Goal: Register for event/course

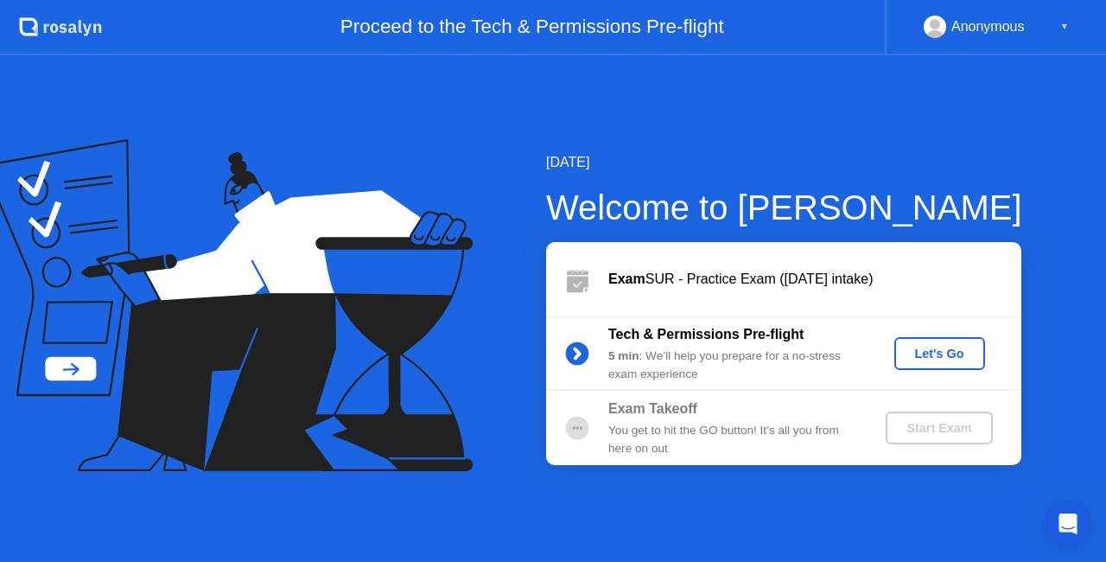
click at [954, 356] on div "Let's Go" at bounding box center [939, 354] width 77 height 14
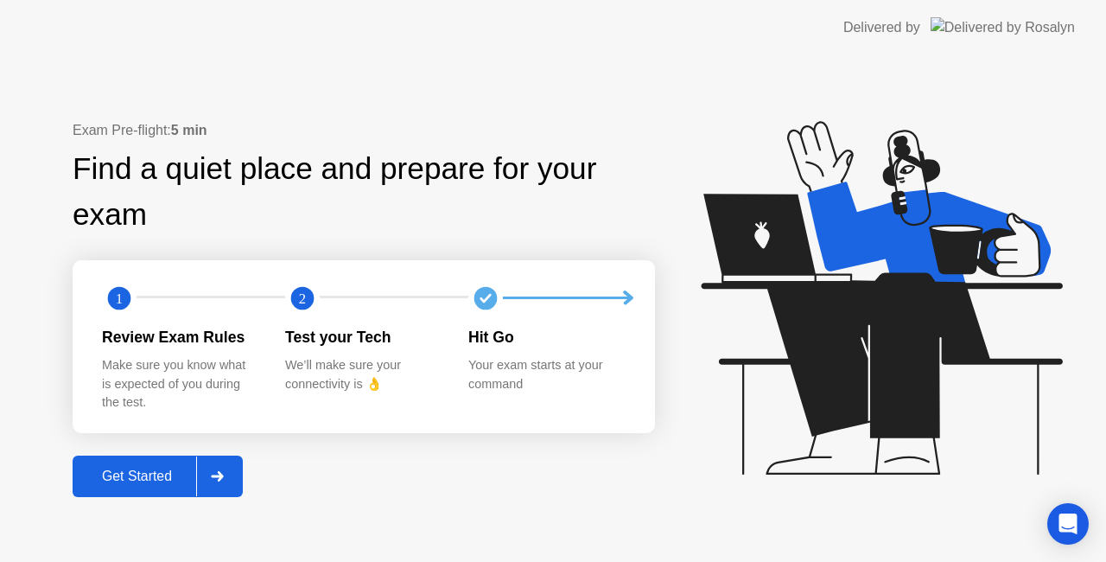
click at [99, 484] on div "Get Started" at bounding box center [137, 476] width 118 height 16
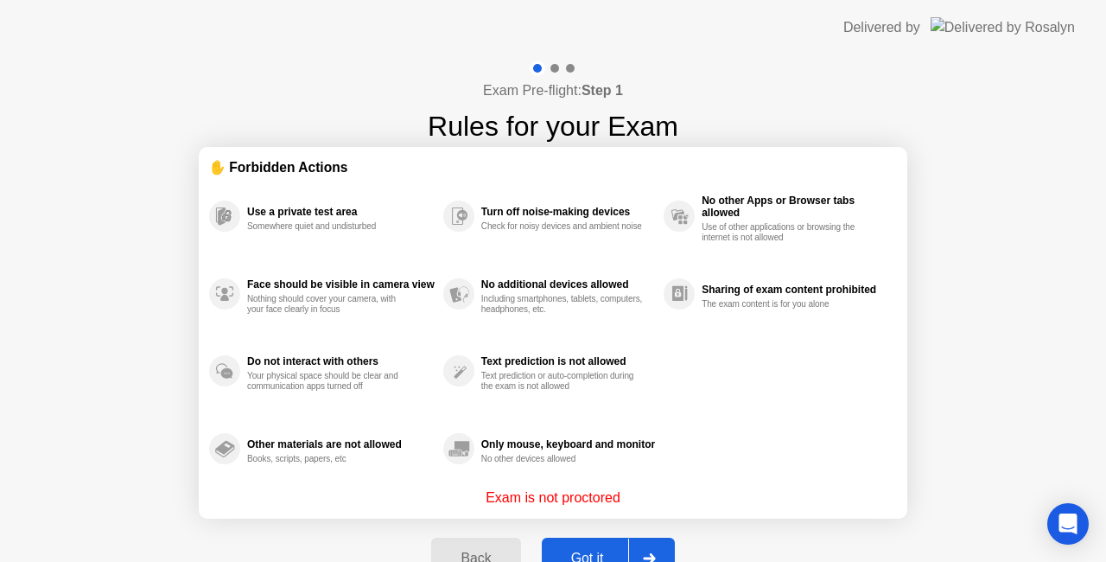
click at [573, 553] on div "Got it" at bounding box center [587, 558] width 81 height 16
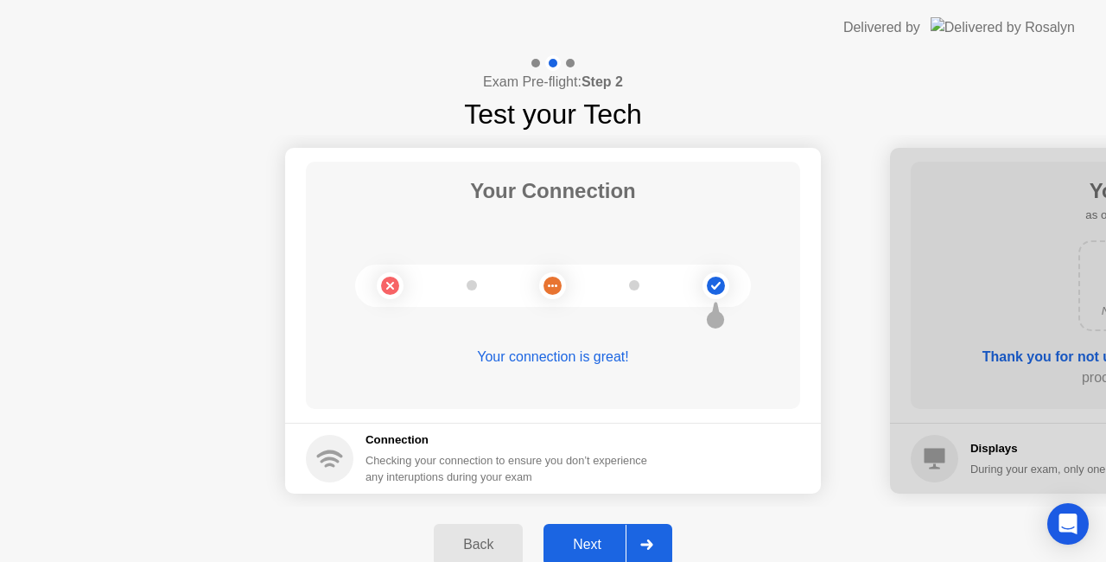
click at [601, 544] on div "Next" at bounding box center [587, 545] width 77 height 16
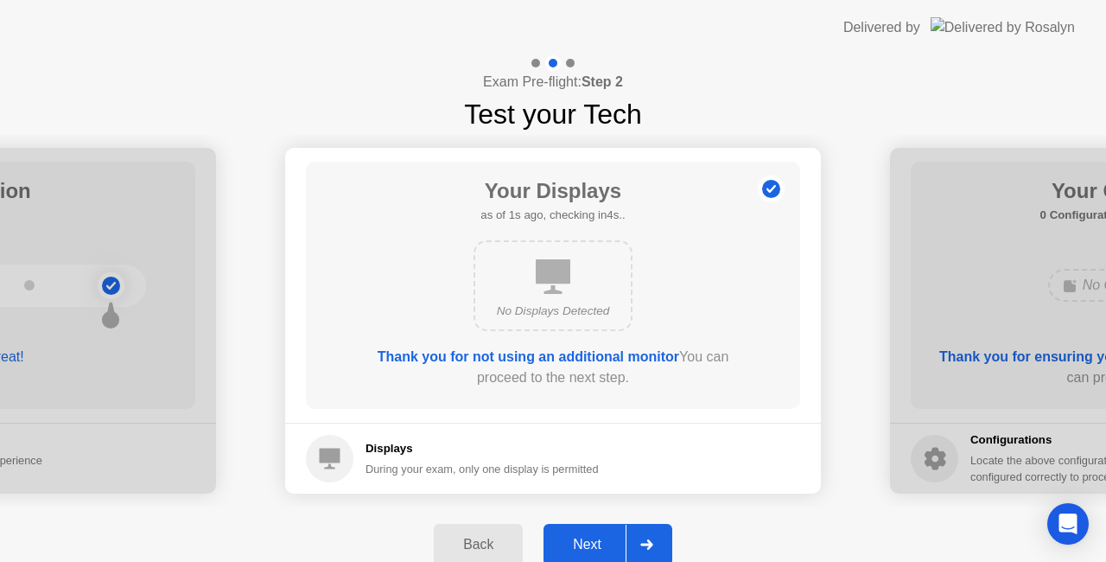
click at [601, 544] on div "Next" at bounding box center [587, 545] width 77 height 16
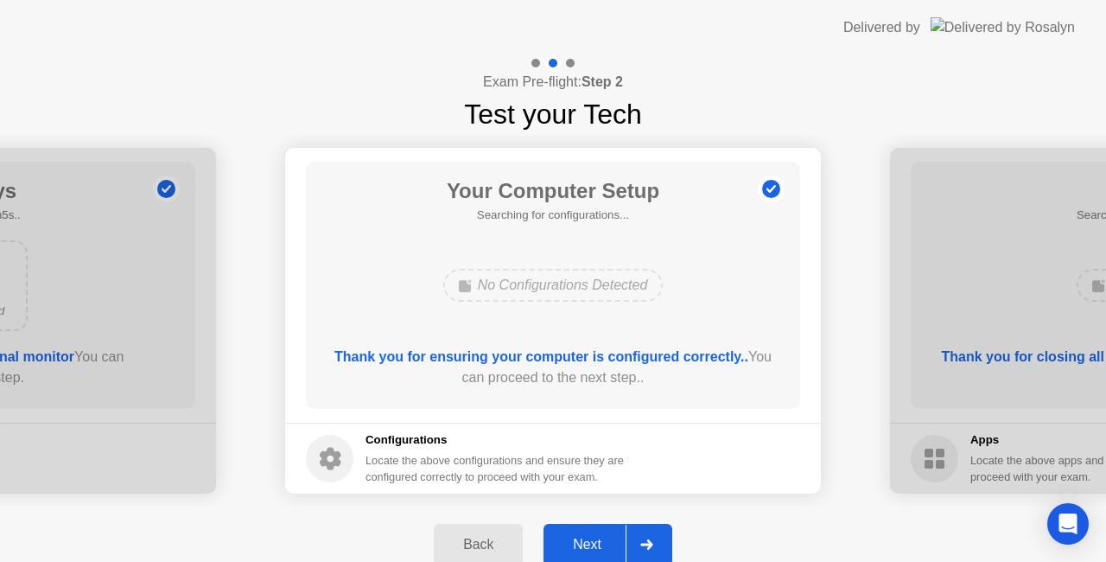
click at [601, 544] on div "Next" at bounding box center [587, 545] width 77 height 16
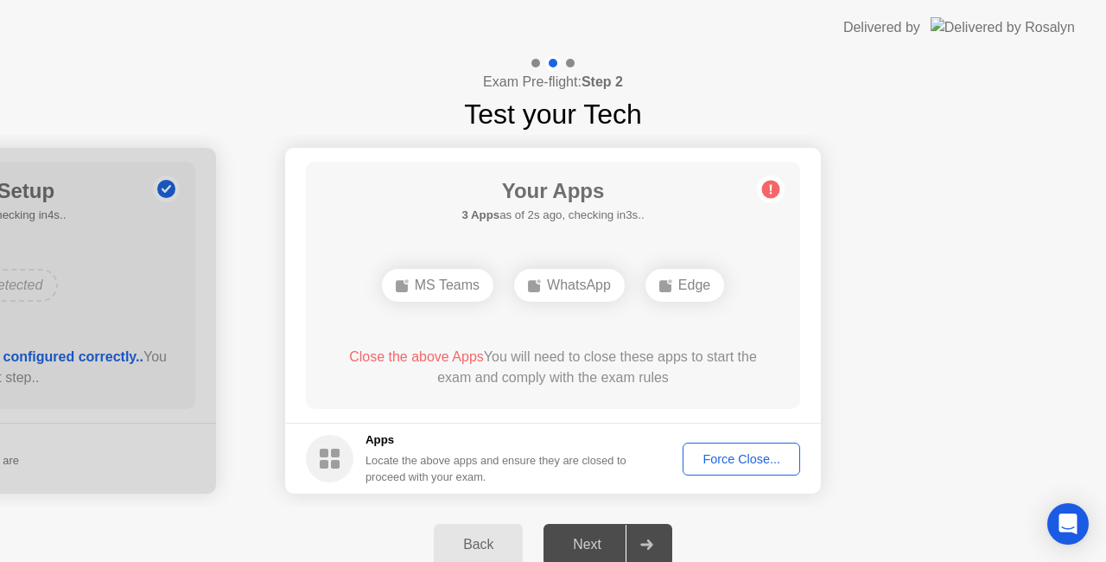
click at [601, 544] on div "Next" at bounding box center [587, 545] width 77 height 16
click at [738, 469] on button "Force Close..." at bounding box center [742, 458] width 118 height 33
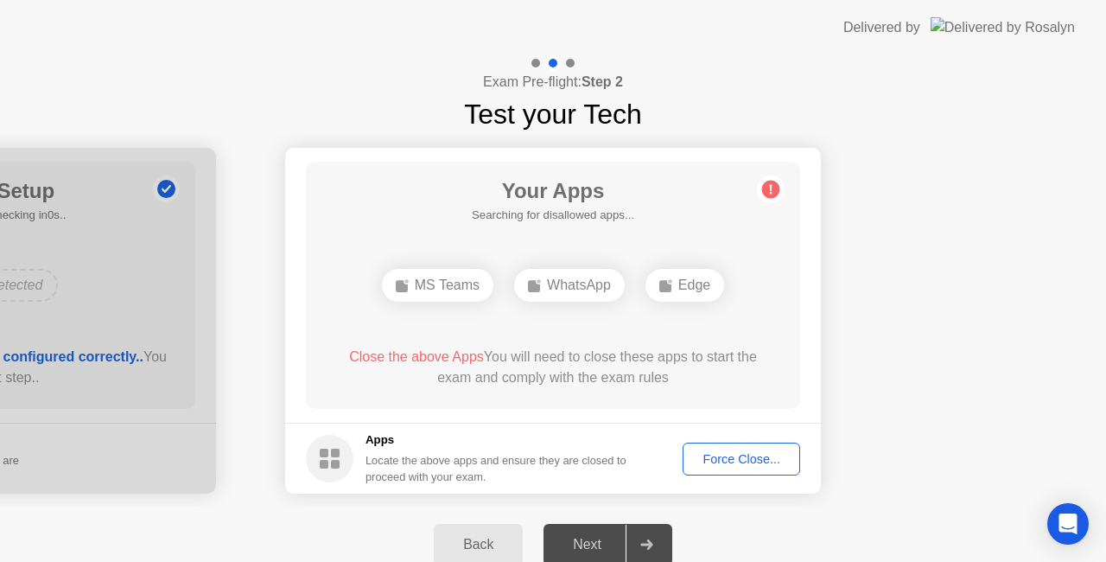
click at [438, 352] on span "Close the above Apps" at bounding box center [416, 356] width 135 height 15
click at [721, 465] on div "Force Close..." at bounding box center [741, 459] width 105 height 14
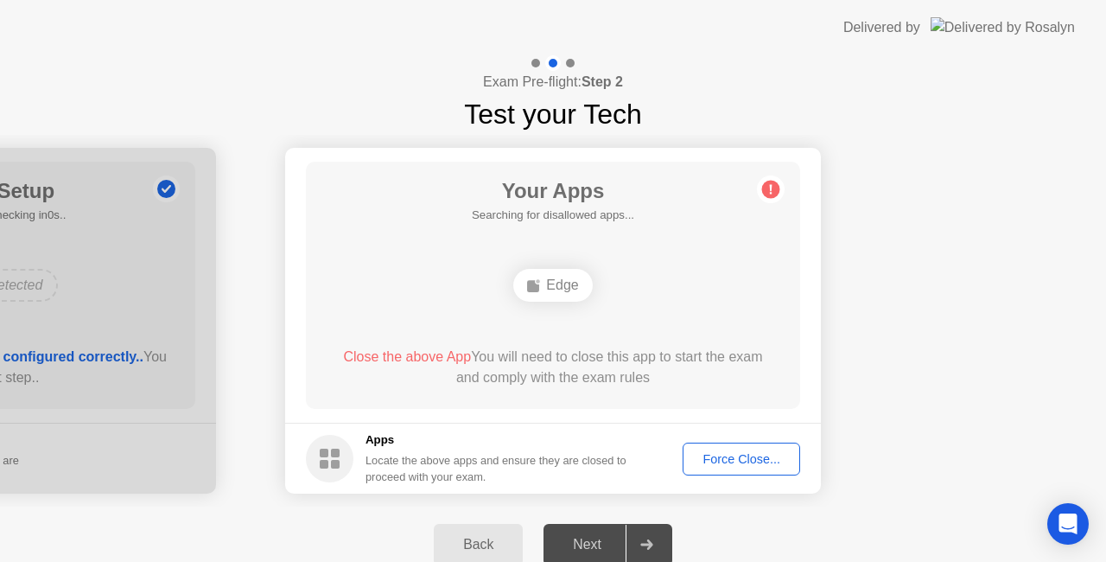
click at [728, 459] on div "Force Close..." at bounding box center [741, 459] width 105 height 14
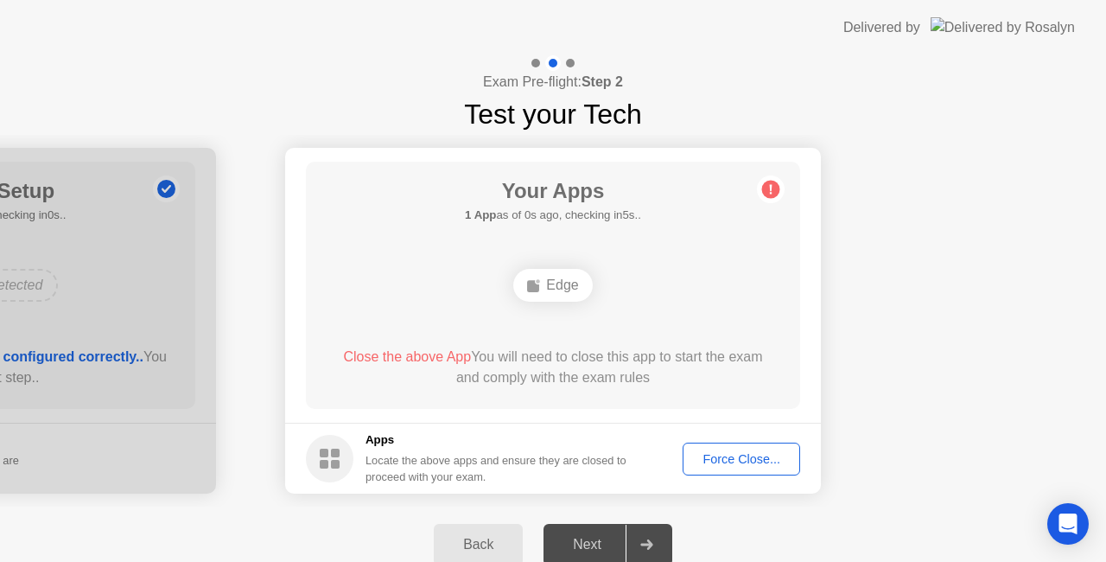
click at [887, 531] on div "Back Next" at bounding box center [553, 544] width 1106 height 76
click at [719, 461] on div "Force Close..." at bounding box center [741, 459] width 105 height 14
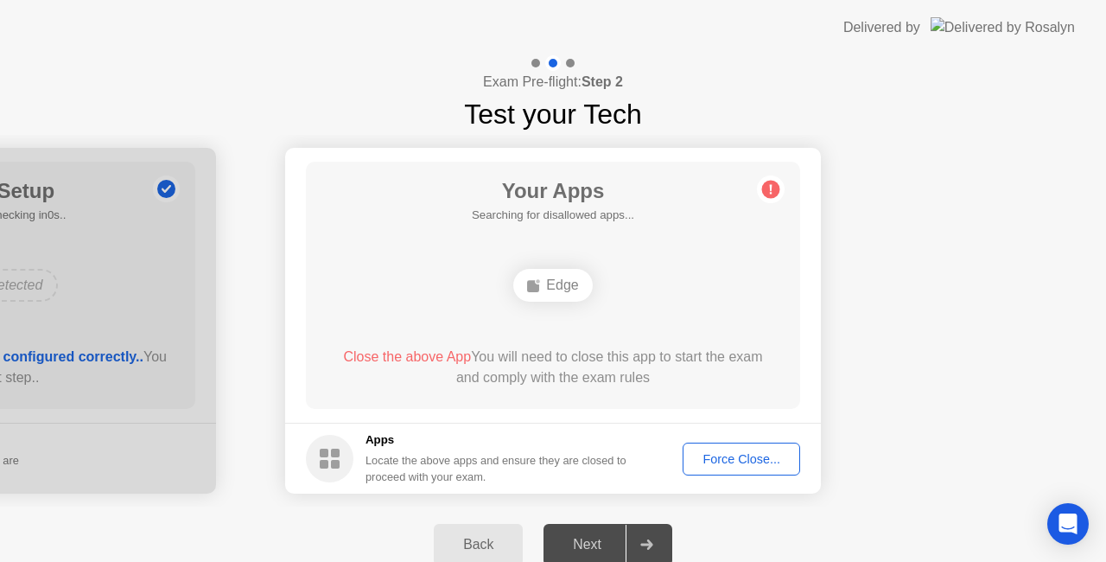
click at [739, 463] on div "Force Close..." at bounding box center [741, 459] width 105 height 14
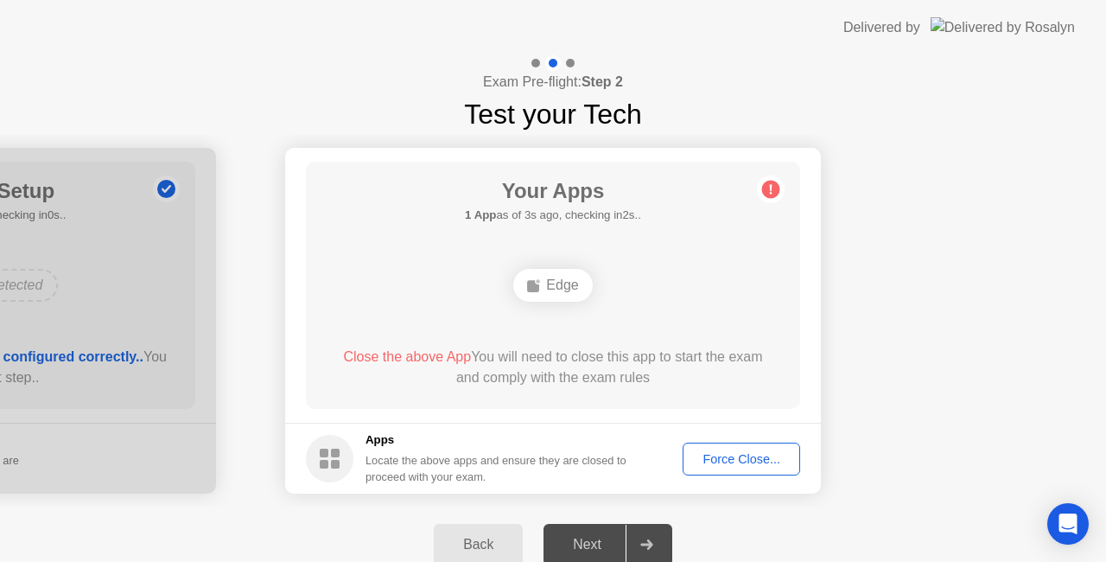
click at [770, 452] on div "Force Close..." at bounding box center [741, 459] width 105 height 14
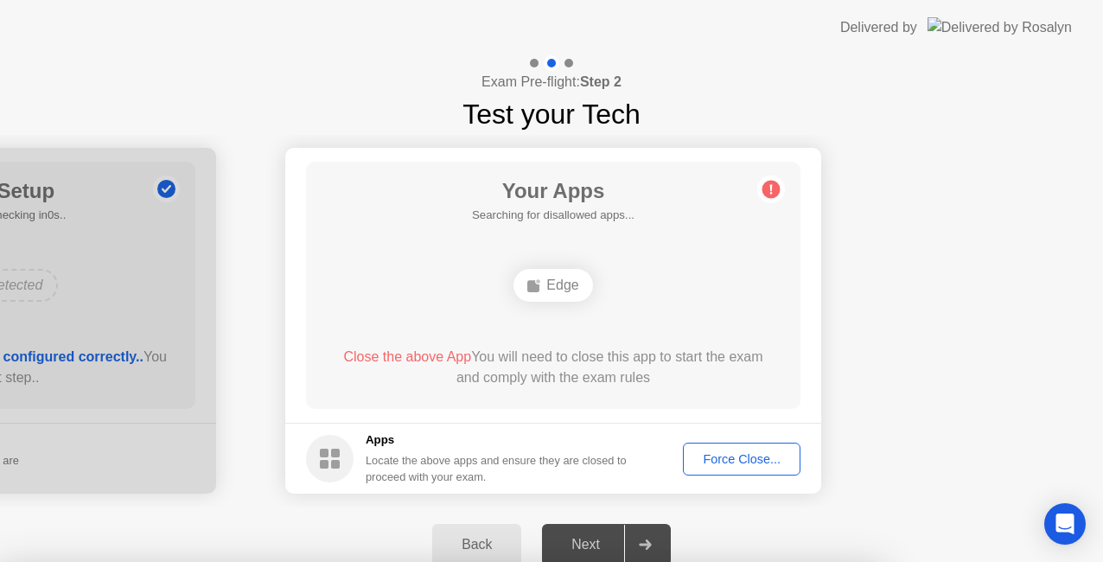
click at [754, 561] on div at bounding box center [551, 562] width 1103 height 0
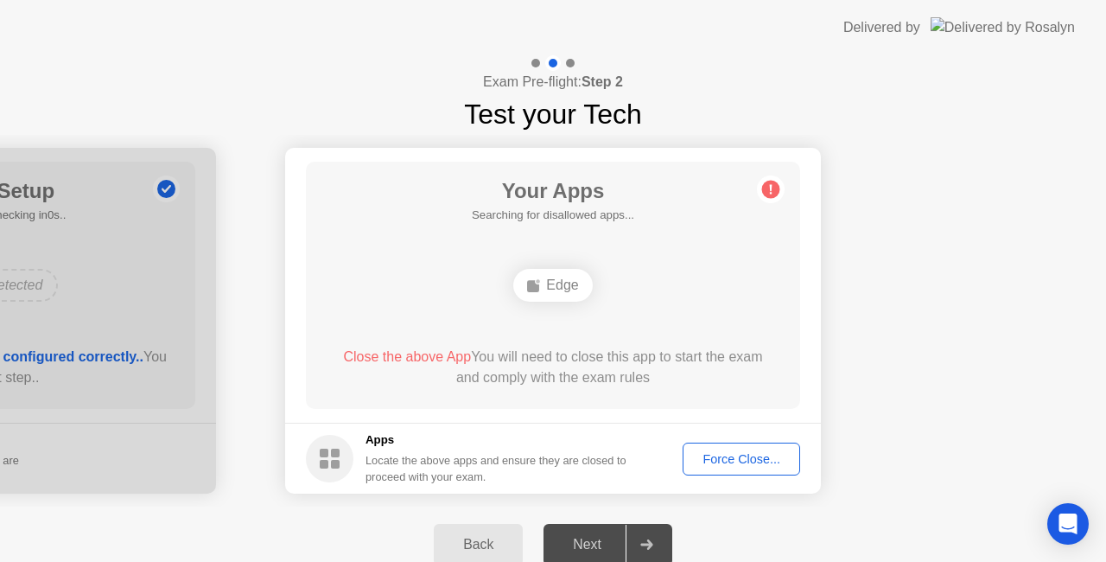
click at [591, 544] on div "Next" at bounding box center [587, 545] width 77 height 16
click at [709, 452] on div "Force Close..." at bounding box center [741, 459] width 105 height 14
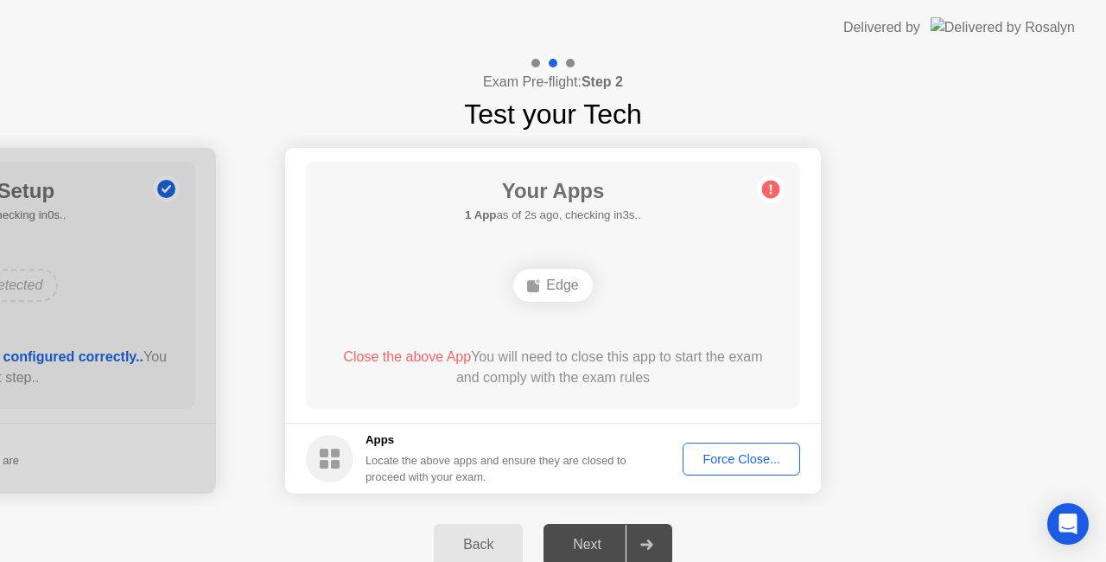
click at [757, 188] on icon at bounding box center [771, 189] width 28 height 28
click at [754, 448] on button "Force Close..." at bounding box center [742, 458] width 118 height 33
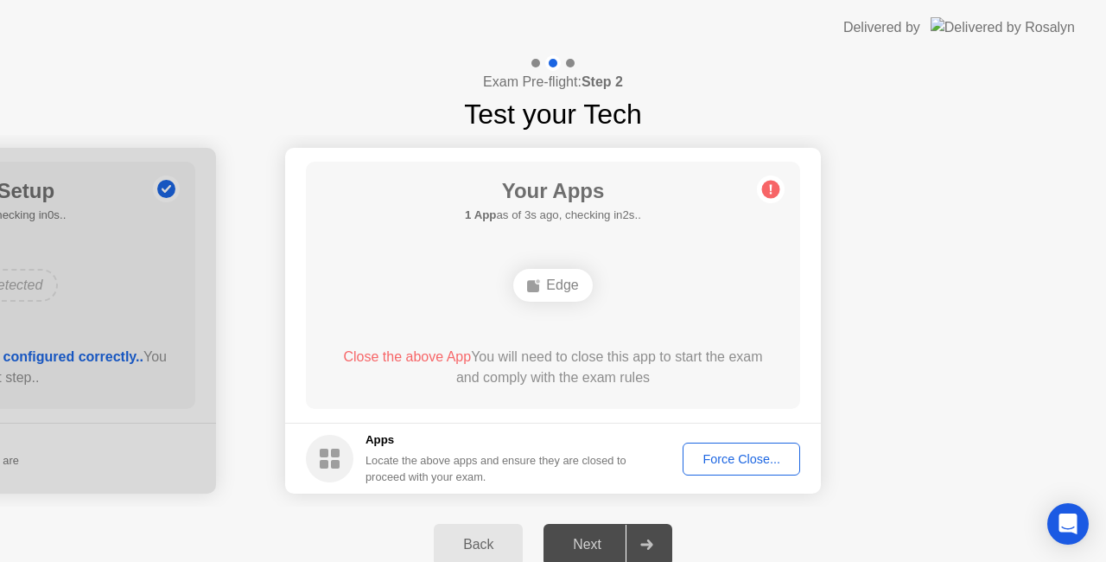
click at [723, 474] on button "Force Close..." at bounding box center [742, 458] width 118 height 33
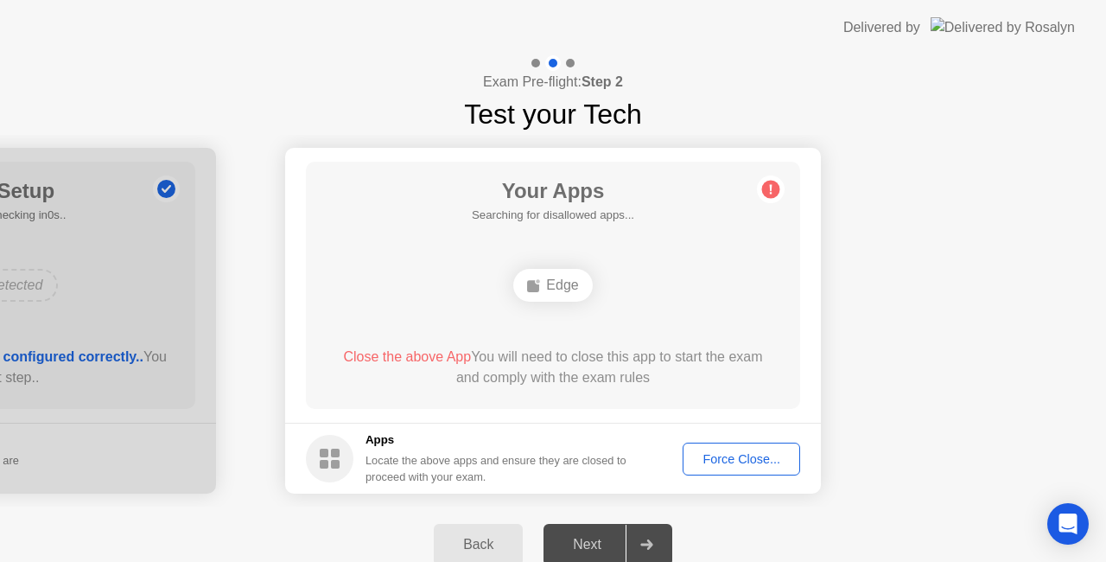
click at [746, 464] on div "Force Close..." at bounding box center [741, 459] width 105 height 14
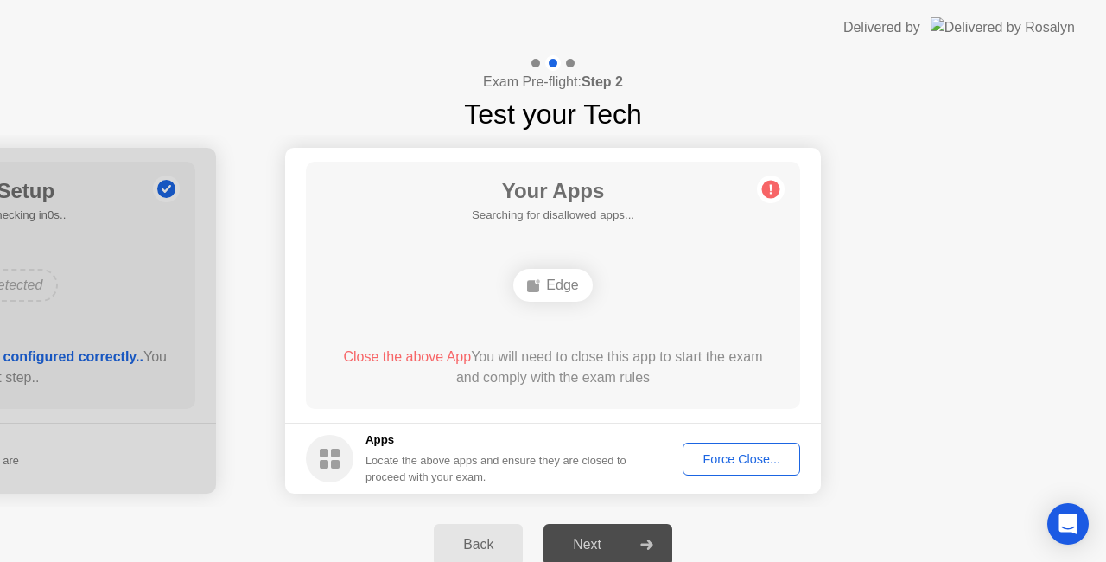
click at [734, 466] on div "Force Close..." at bounding box center [741, 459] width 105 height 14
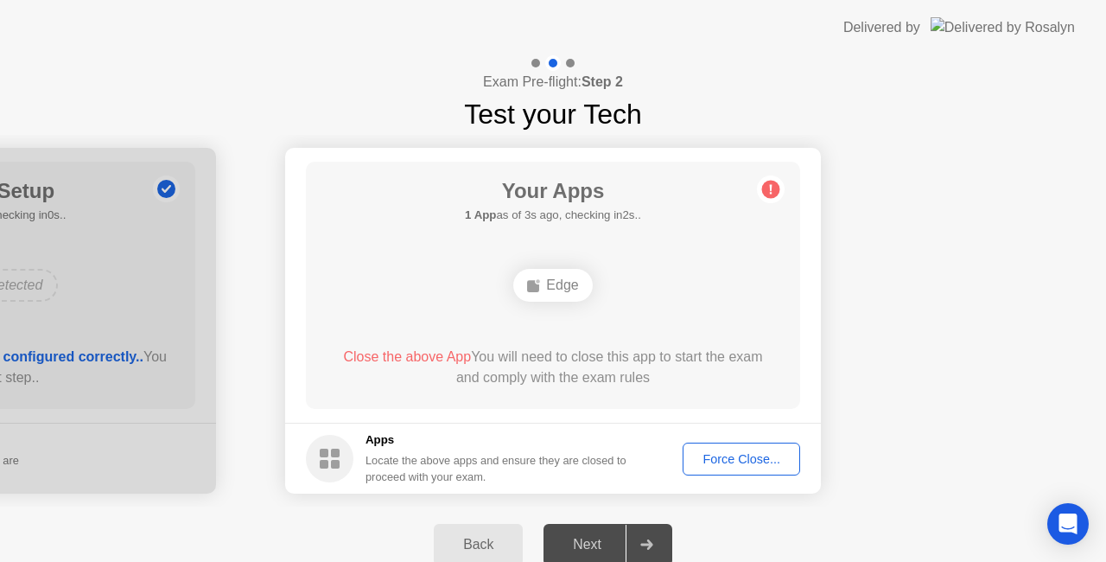
click at [579, 544] on div "Next" at bounding box center [587, 545] width 77 height 16
click at [493, 451] on div "Apps Locate the above apps and ensure they are closed to proceed with your exam." at bounding box center [497, 458] width 262 height 54
click at [560, 283] on div "Edge" at bounding box center [552, 285] width 79 height 33
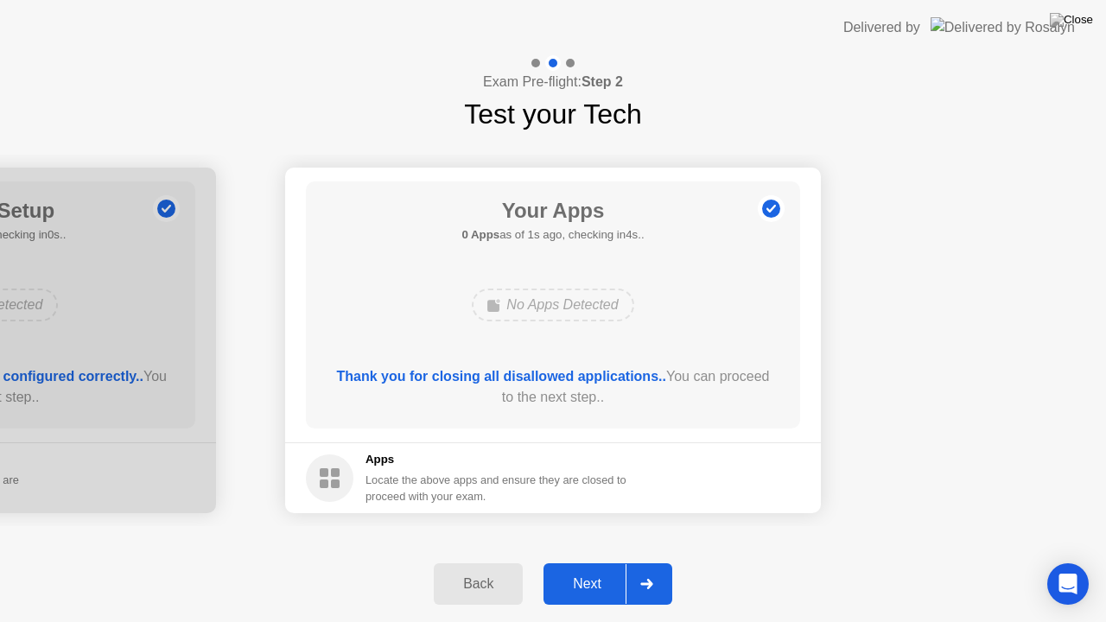
click at [722, 462] on app-apps "Your Apps 0 Apps as of 1s ago, checking in4s.. No Apps Detected Thank you for c…" at bounding box center [553, 341] width 536 height 346
click at [582, 561] on button "Next" at bounding box center [608, 583] width 129 height 41
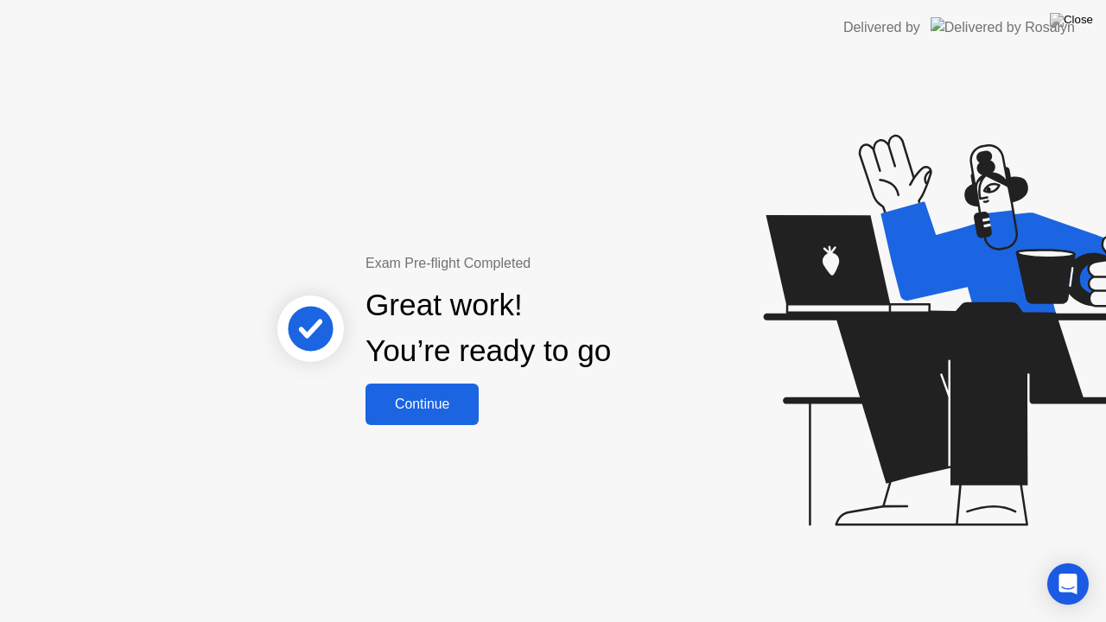
click at [417, 397] on div "Continue" at bounding box center [422, 405] width 103 height 16
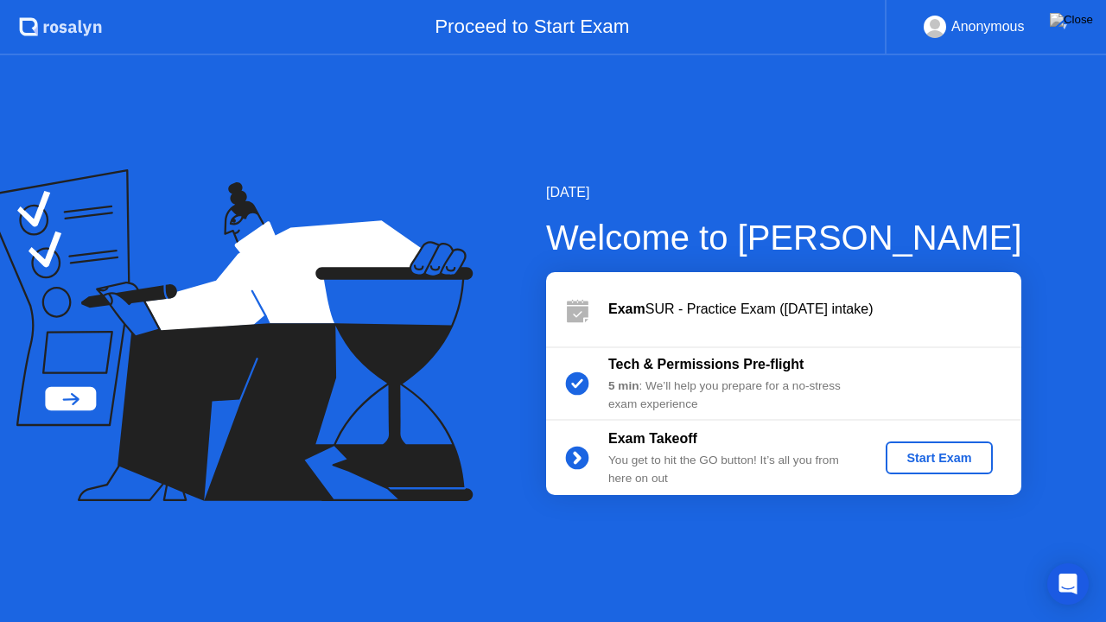
click at [963, 472] on button "Start Exam" at bounding box center [939, 458] width 106 height 33
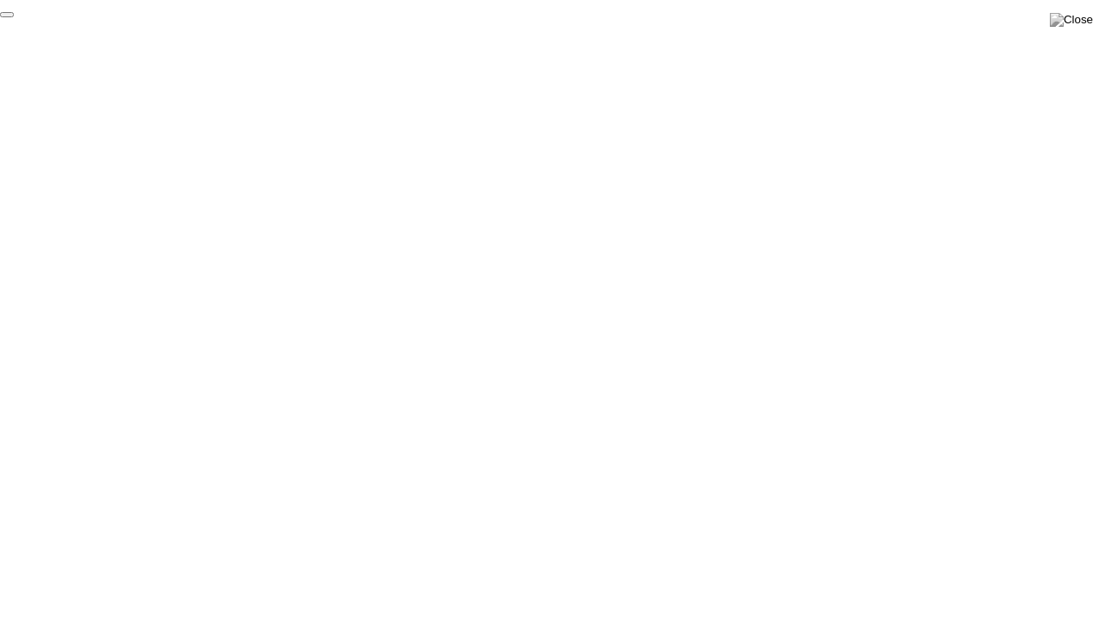
click div "End Proctoring Session"
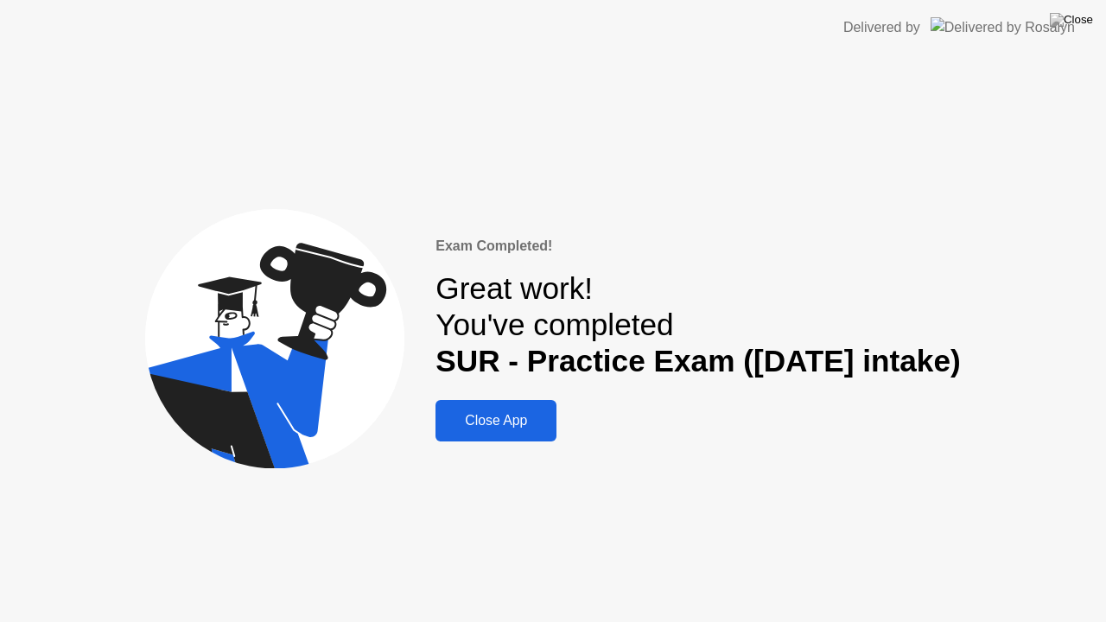
click at [475, 429] on div "Close App" at bounding box center [496, 421] width 111 height 16
